Goal: Check status: Check status

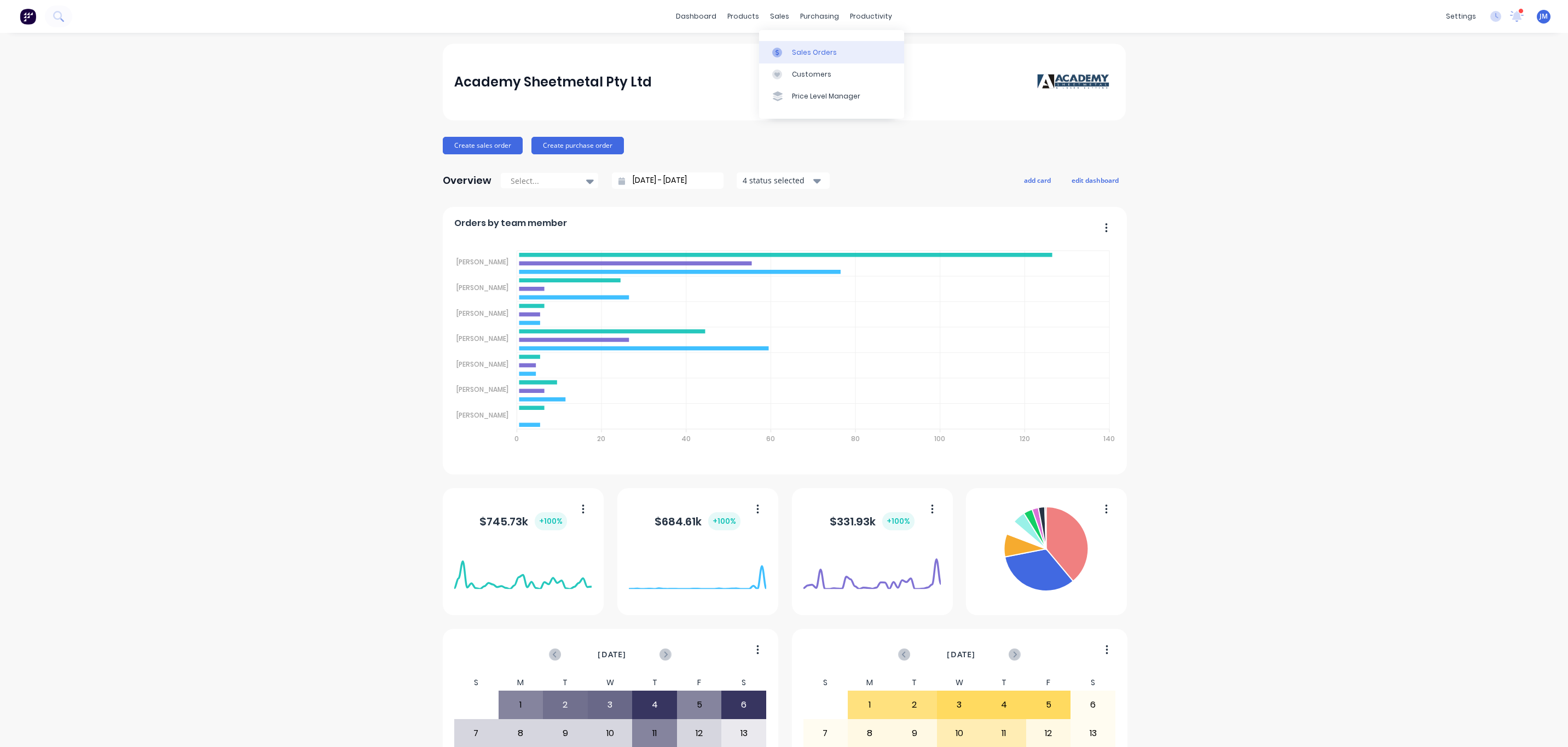
click at [798, 48] on div "Sales Orders" at bounding box center [814, 52] width 45 height 10
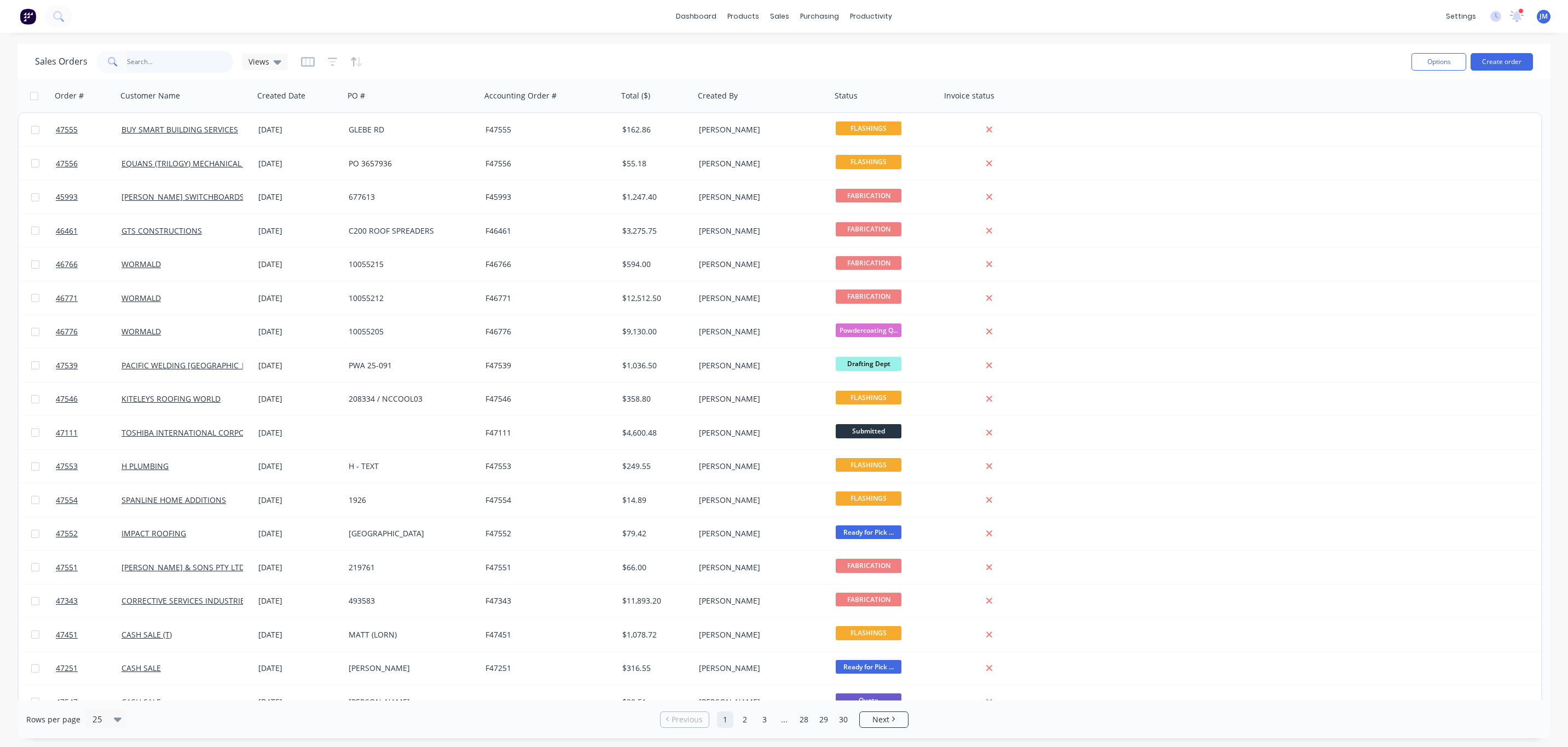
click at [180, 52] on input "text" at bounding box center [180, 61] width 107 height 22
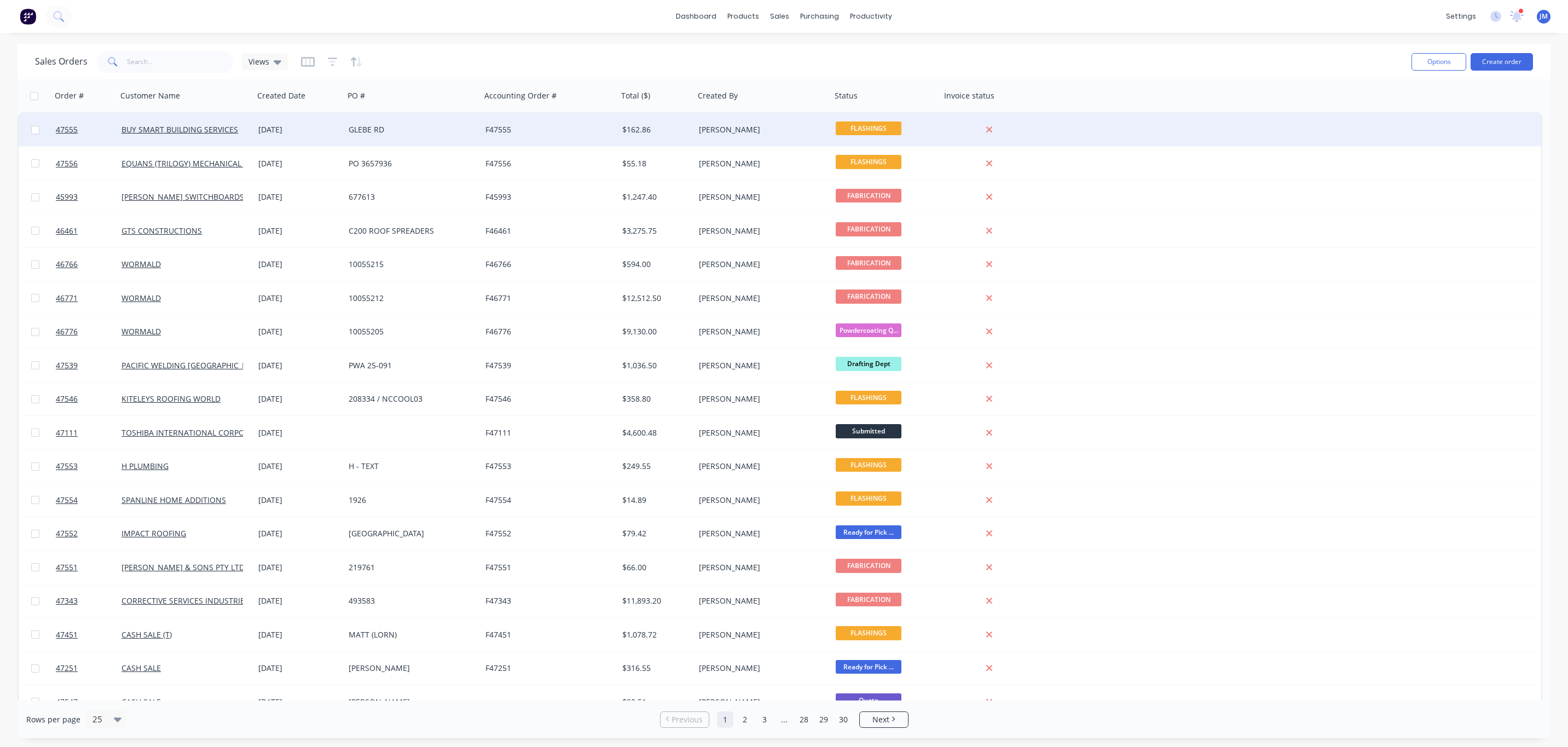
click at [446, 125] on div "GLEBE RD" at bounding box center [409, 130] width 122 height 11
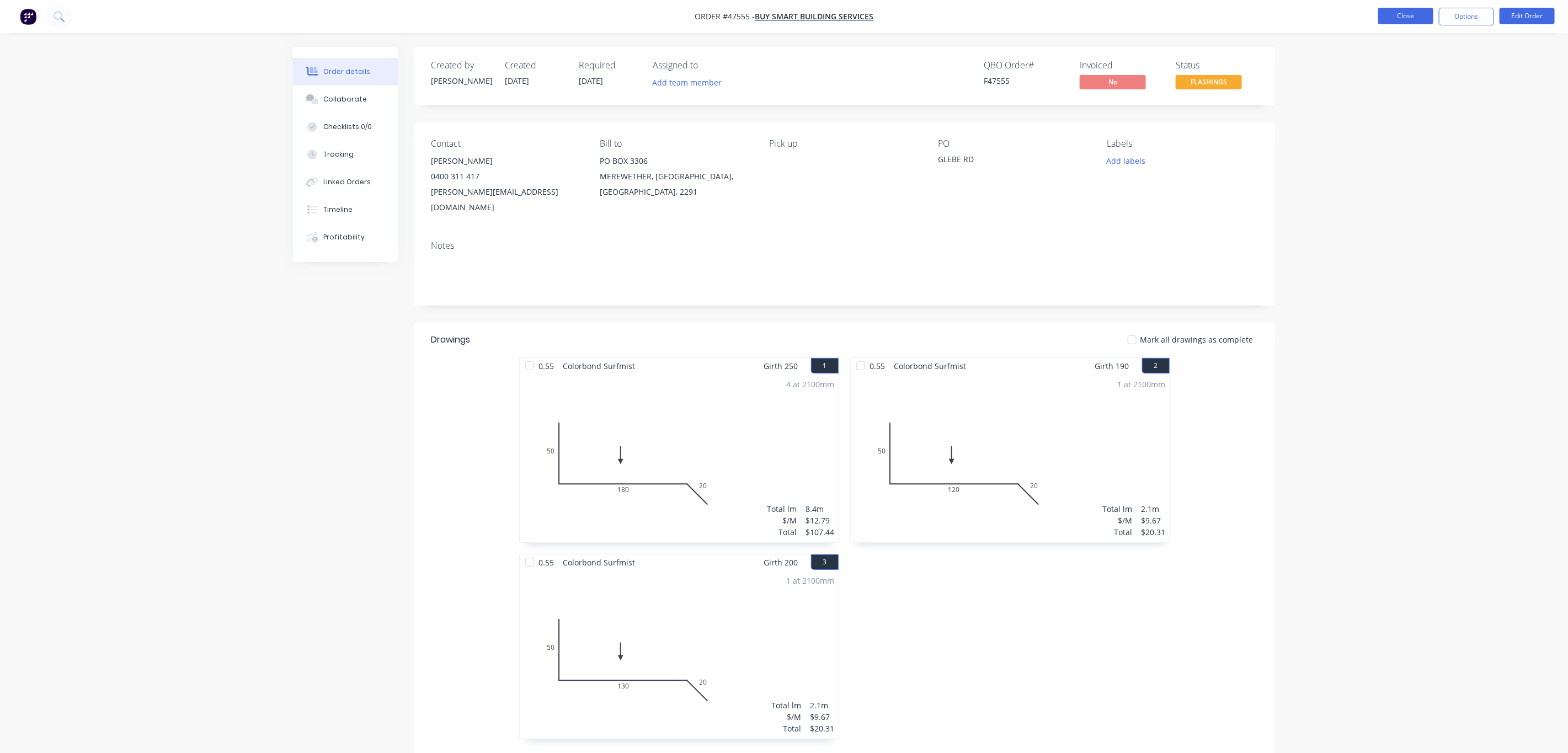
click at [1354, 5] on nav "Order #47555 - BUY SMART BUILDING SERVICES Close Options Edit Order" at bounding box center [784, 16] width 1568 height 33
click at [1460, 20] on button "Options" at bounding box center [1466, 16] width 55 height 17
click at [1424, 21] on button "Close" at bounding box center [1406, 16] width 55 height 17
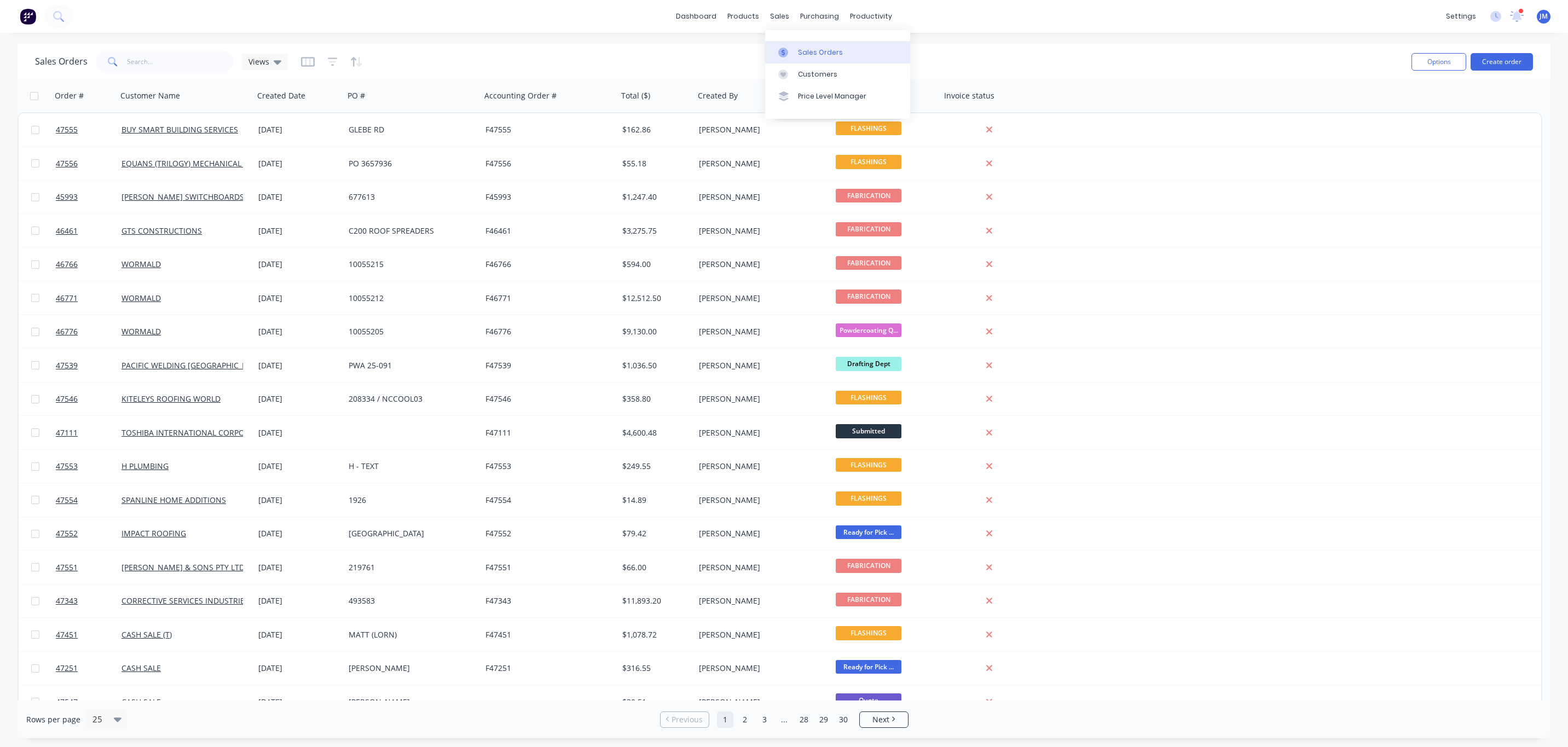
click at [806, 41] on link "Sales Orders" at bounding box center [837, 52] width 145 height 22
drag, startPoint x: 122, startPoint y: 66, endPoint x: 155, endPoint y: 59, distance: 33.7
click at [122, 66] on span at bounding box center [112, 61] width 31 height 22
click at [156, 59] on input "text" at bounding box center [180, 61] width 107 height 22
paste input "A760-07547"
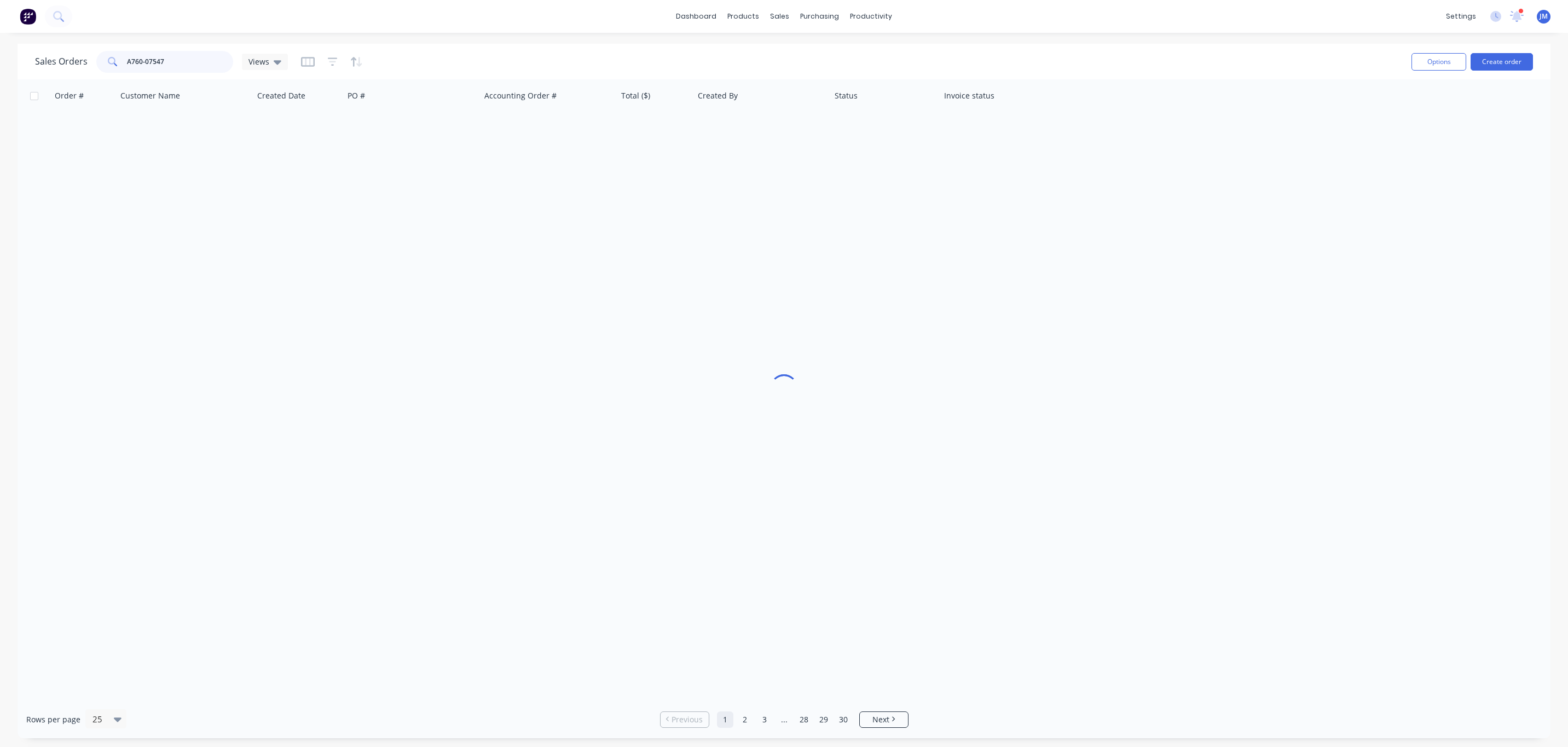
type input "A760-07547"
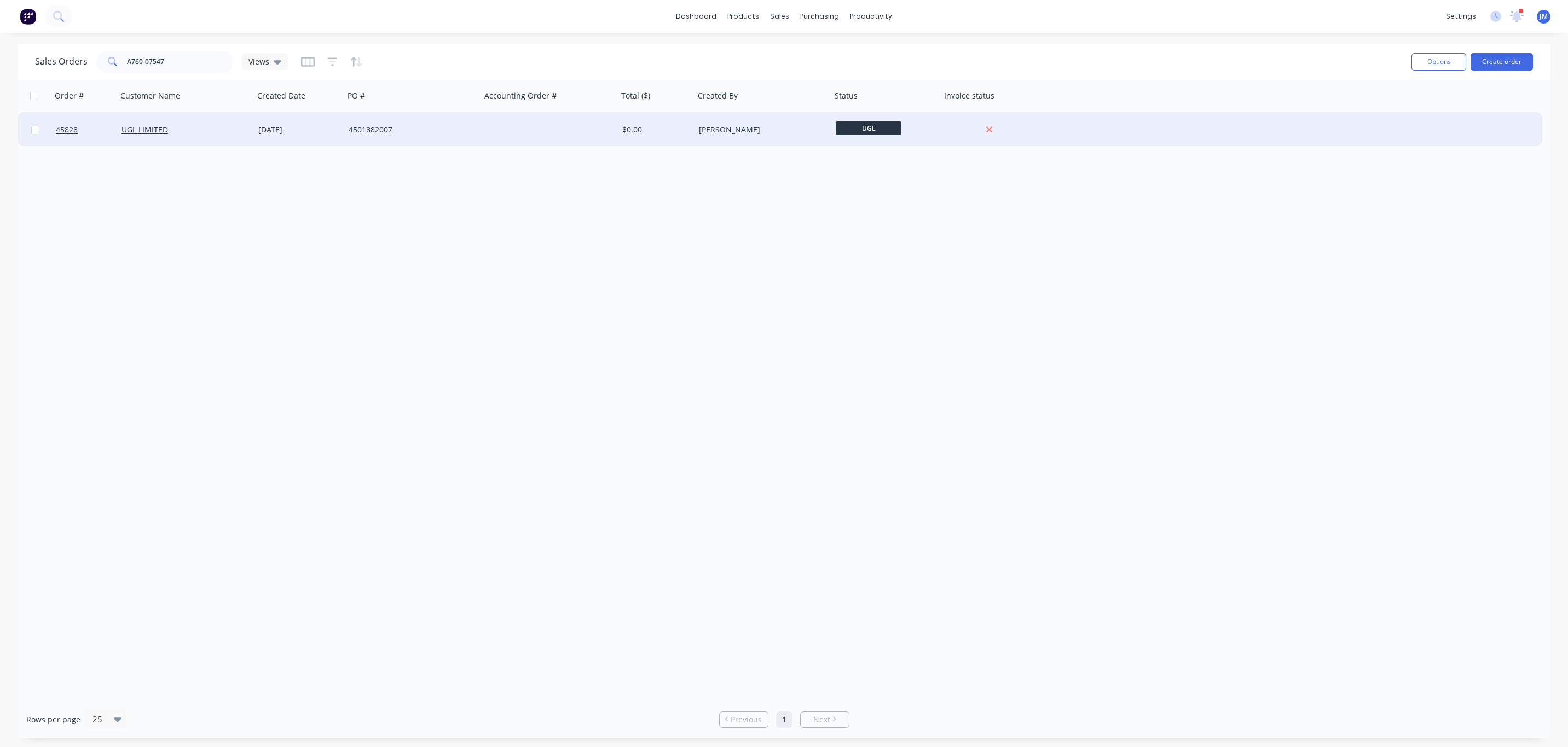
click at [371, 127] on div "4501882007" at bounding box center [409, 130] width 122 height 11
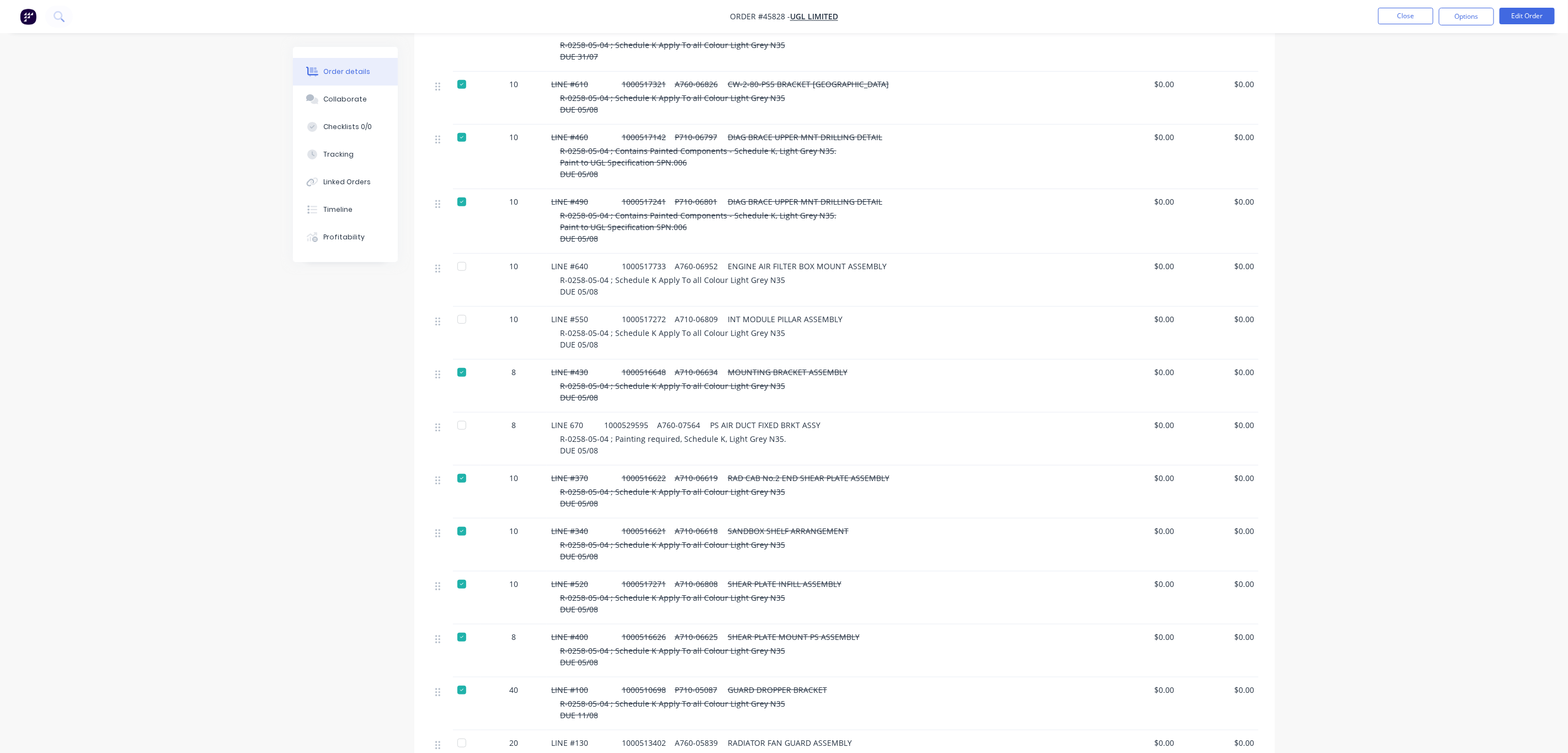
scroll to position [248, 0]
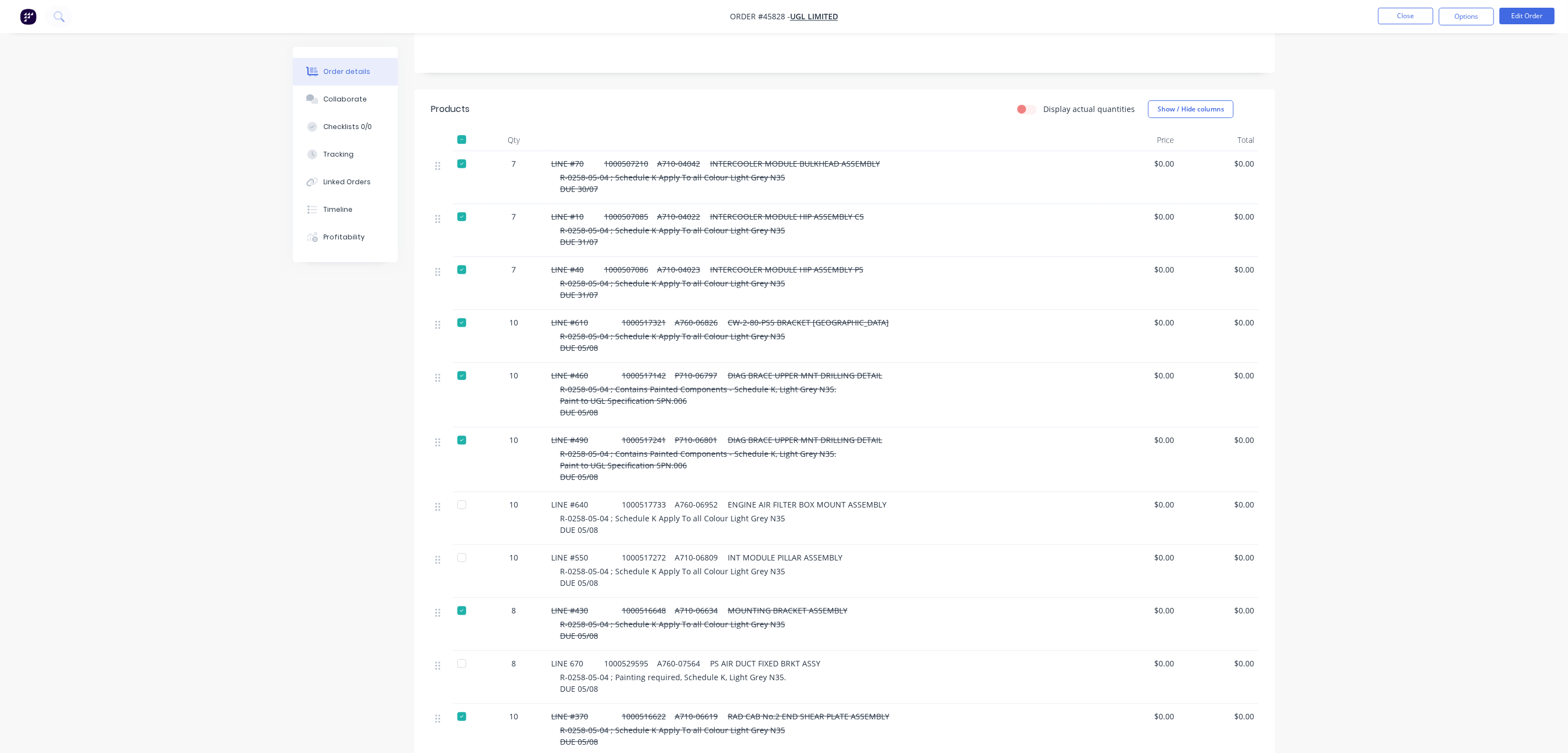
click at [1421, 25] on li "Close" at bounding box center [1406, 16] width 55 height 17
click at [1420, 23] on button "Close" at bounding box center [1406, 16] width 55 height 17
